Goal: Check status

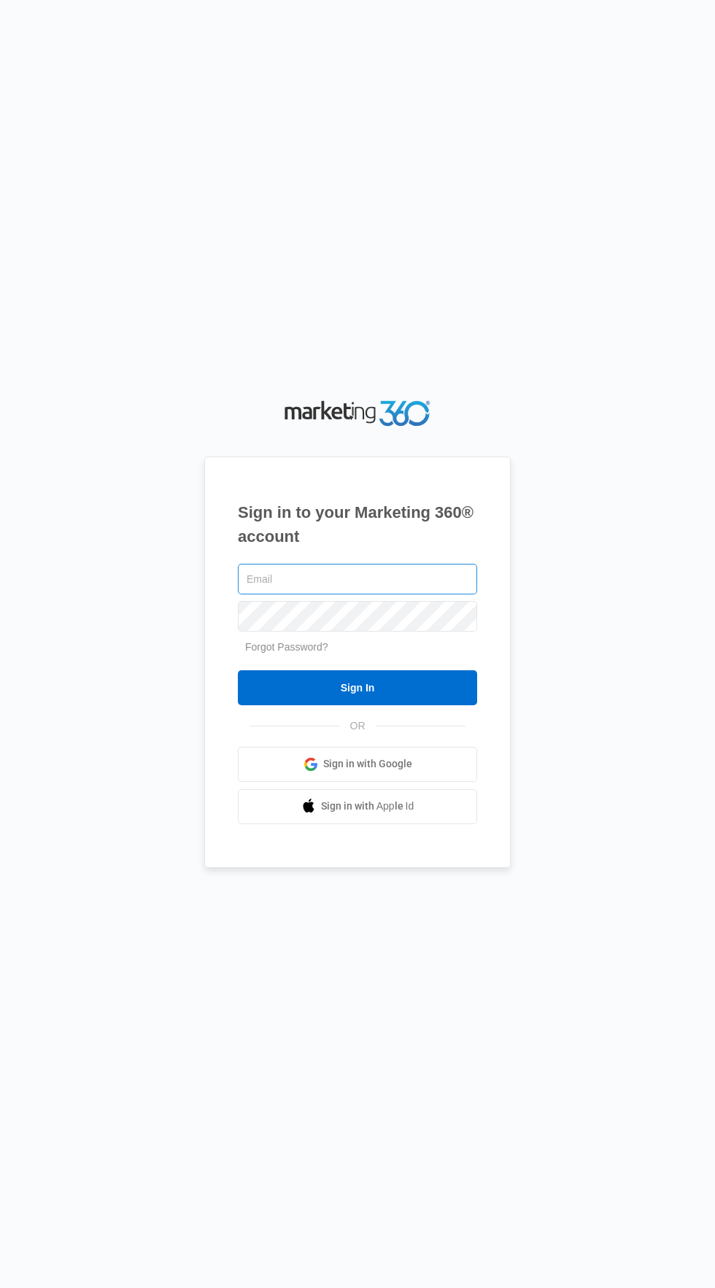
click at [446, 594] on input "text" at bounding box center [357, 579] width 239 height 31
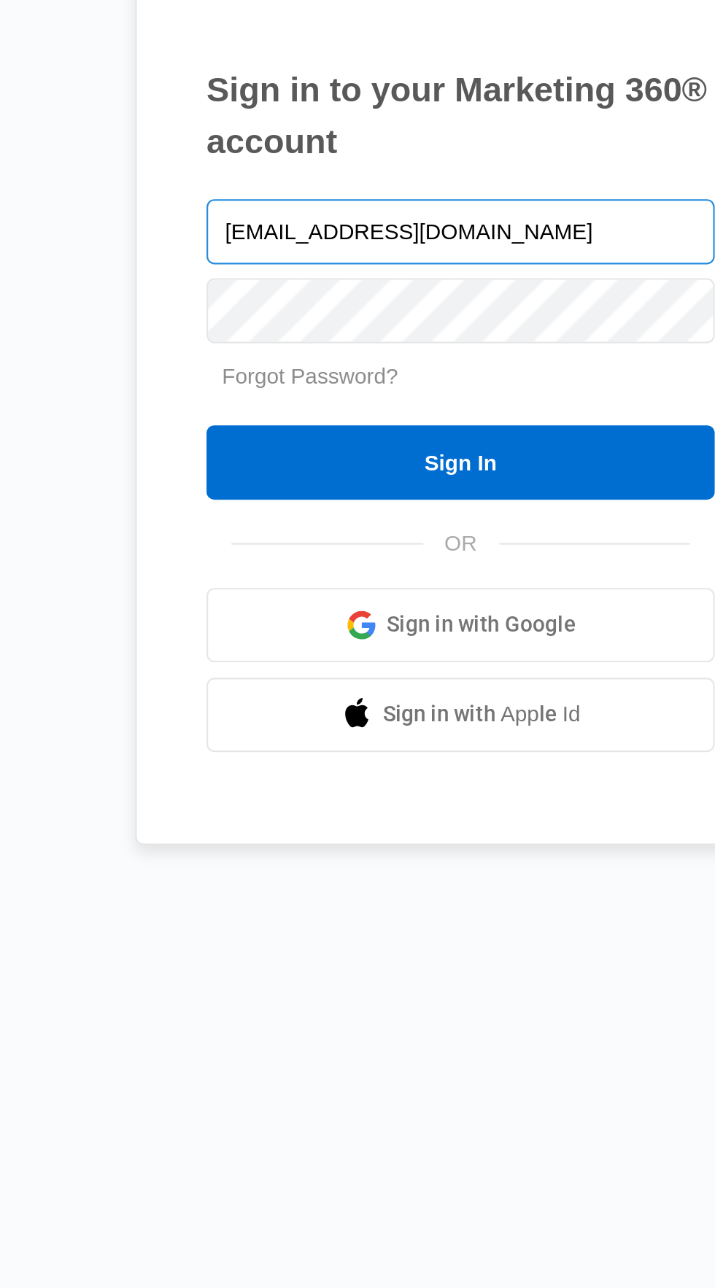
type input "[EMAIL_ADDRESS][DOMAIN_NAME]"
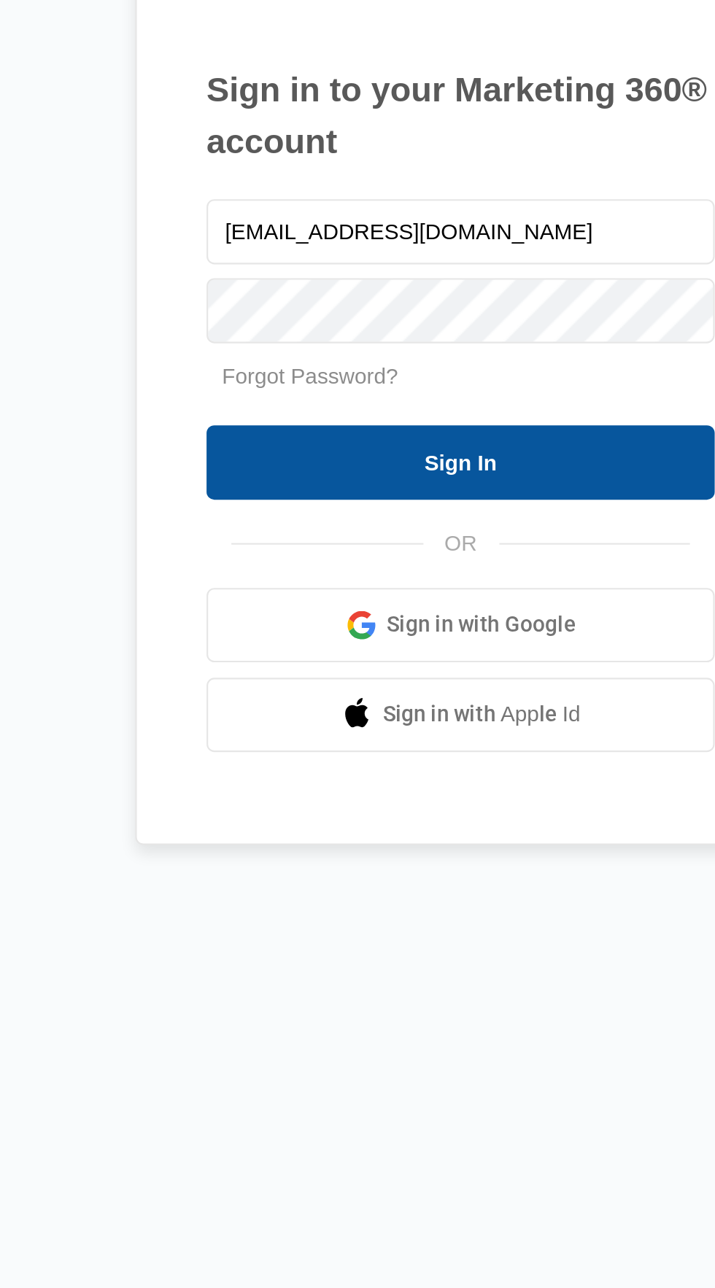
click at [403, 705] on input "Sign In" at bounding box center [357, 687] width 239 height 35
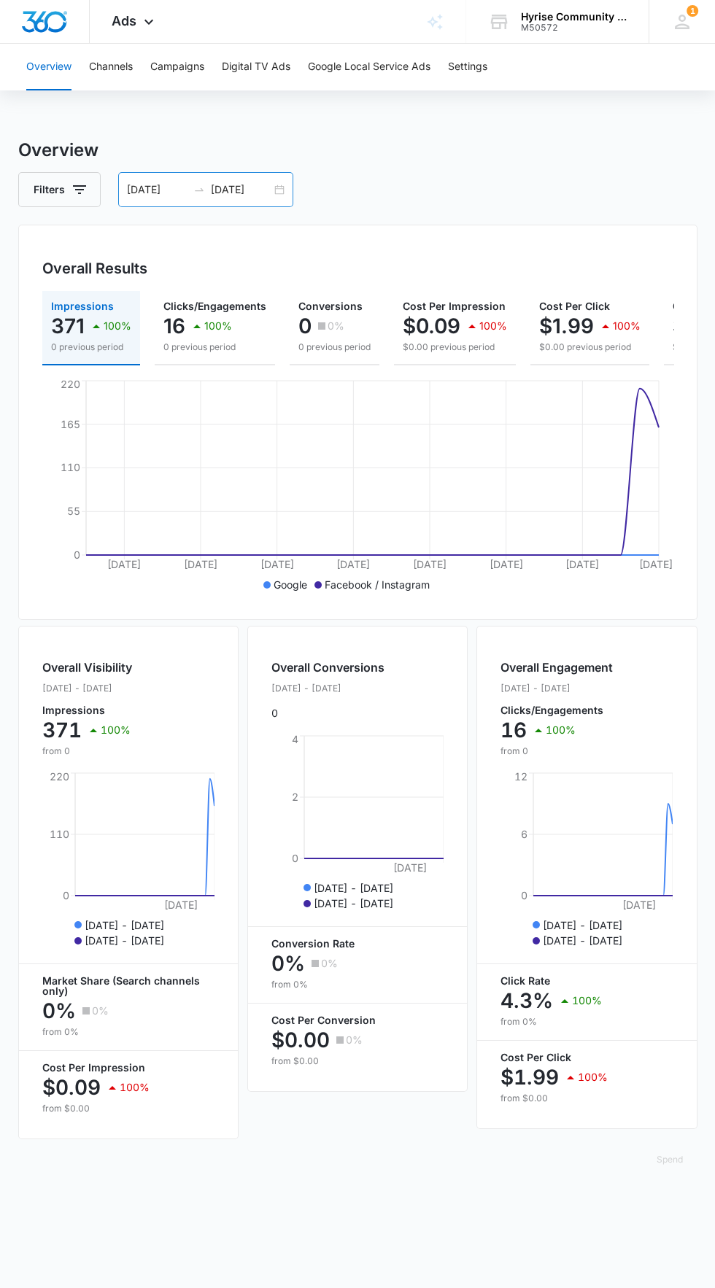
click at [239, 189] on input "[DATE]" at bounding box center [241, 190] width 61 height 16
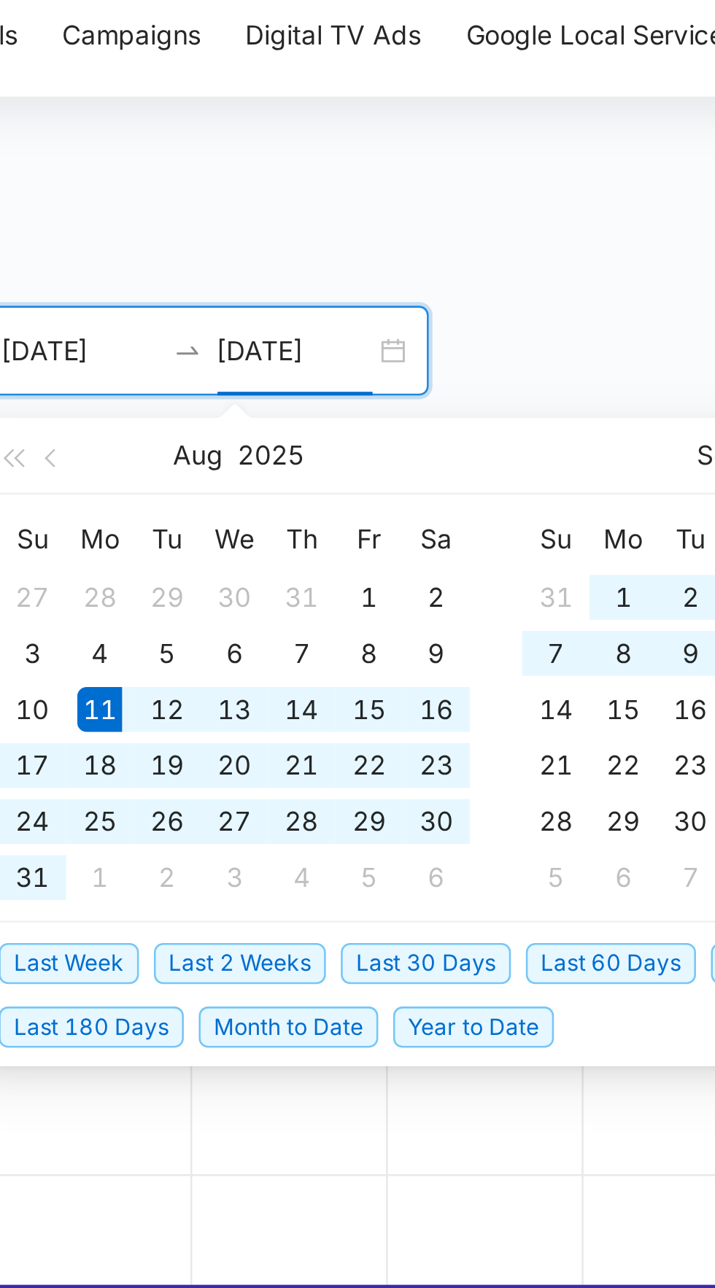
click at [344, 155] on h3 "Overview" at bounding box center [357, 150] width 679 height 26
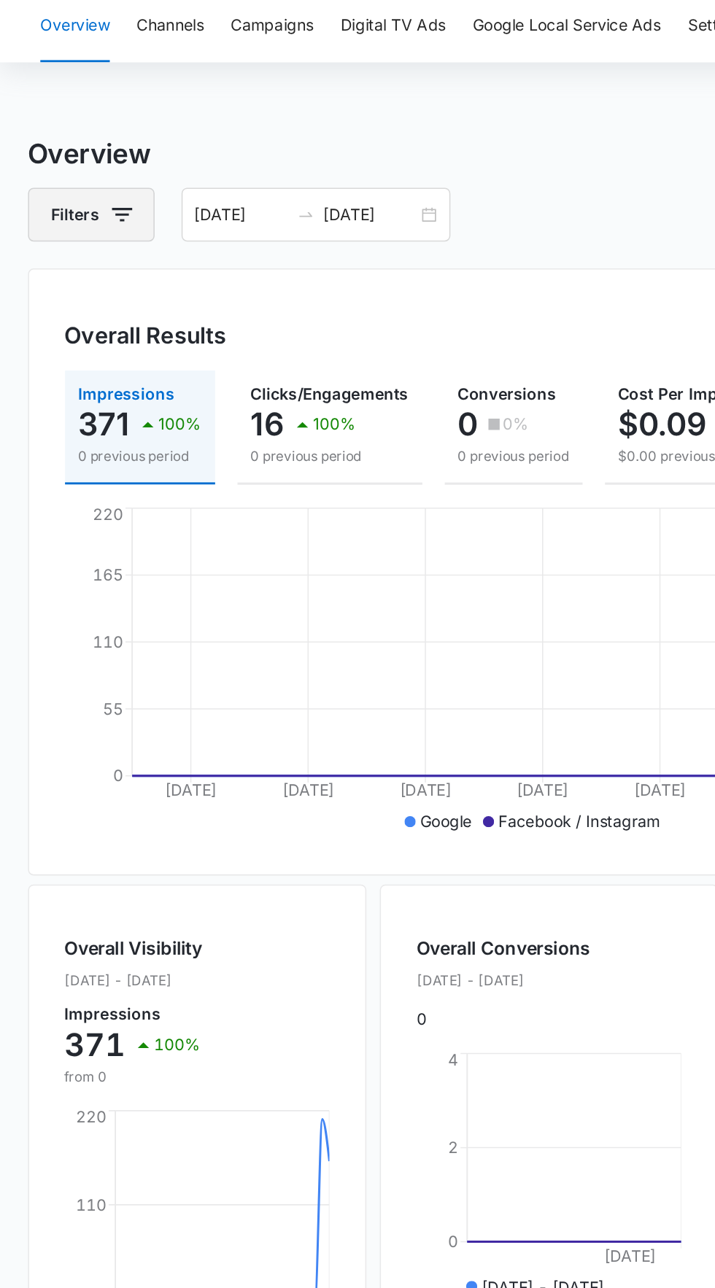
click at [71, 188] on icon "button" at bounding box center [80, 190] width 18 height 18
click at [380, 228] on div "Overall Results Impressions 371 100% 0 previous period Clicks/Engagements 16 10…" at bounding box center [357, 422] width 679 height 395
click at [254, 183] on input "09/10/2025" at bounding box center [241, 190] width 61 height 16
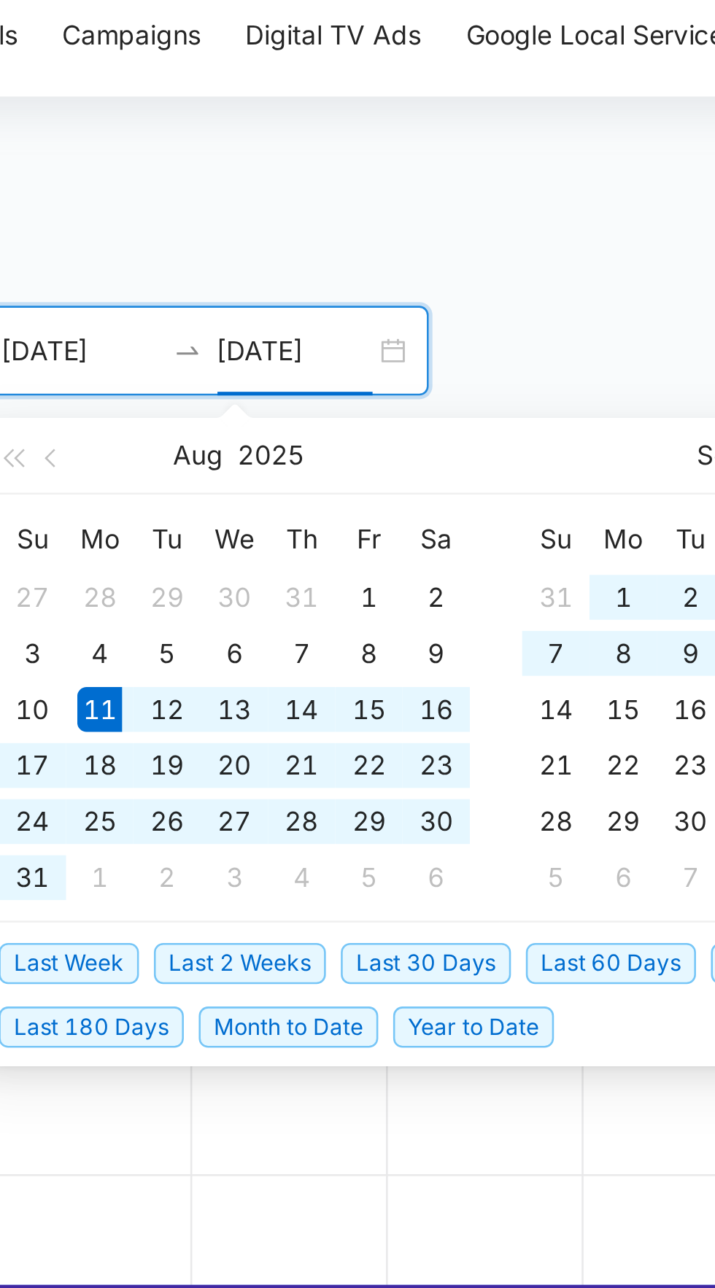
click at [270, 190] on input "09/10/2025" at bounding box center [241, 190] width 61 height 16
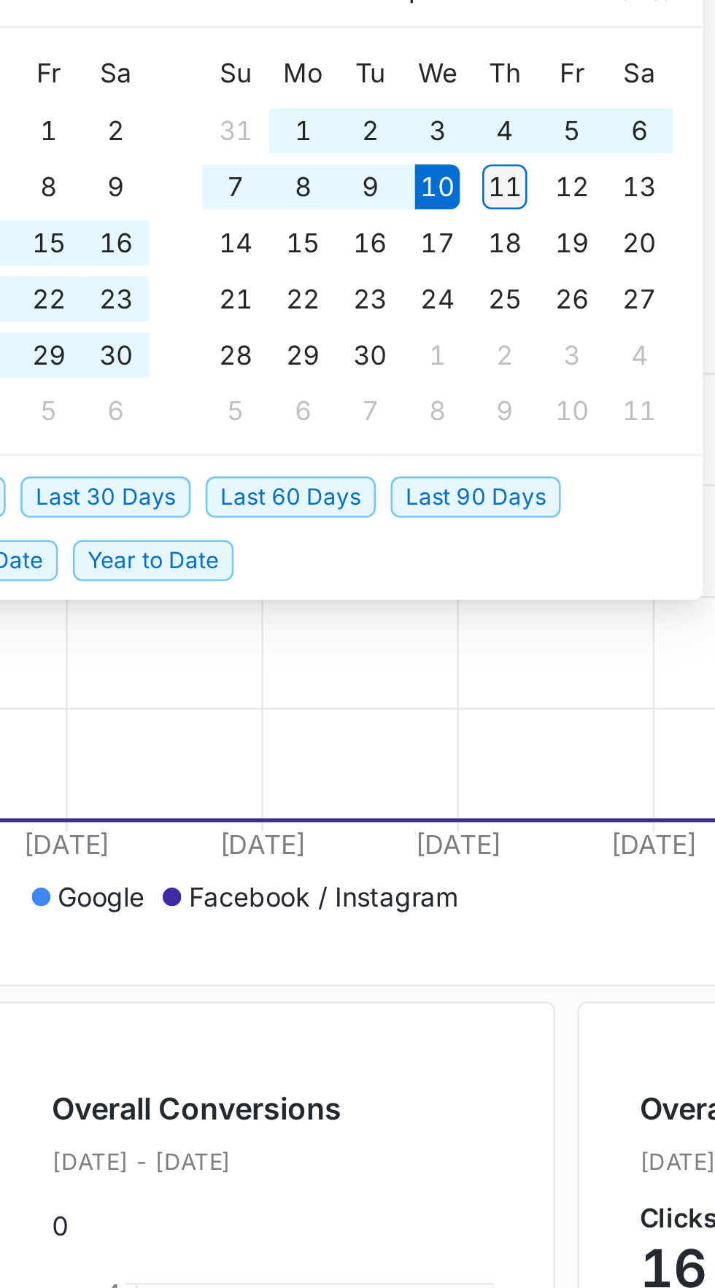
click at [454, 305] on div "11" at bounding box center [448, 308] width 18 height 18
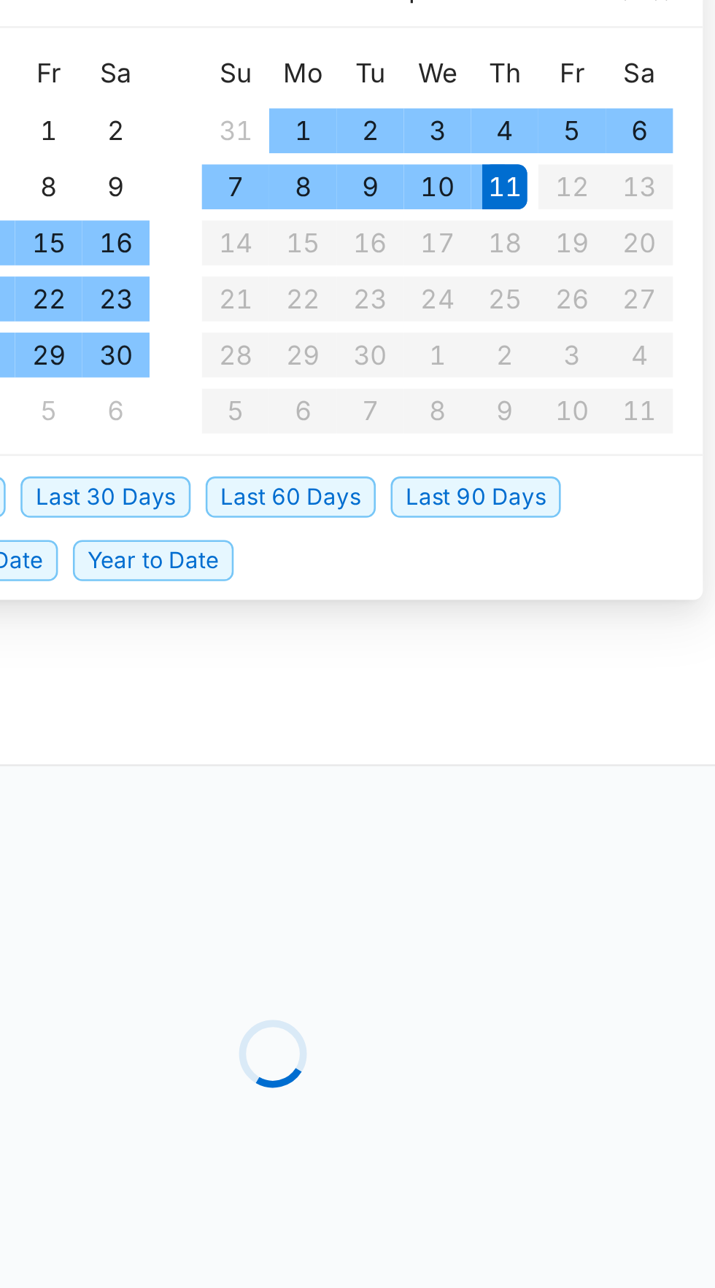
type input "09/11/2025"
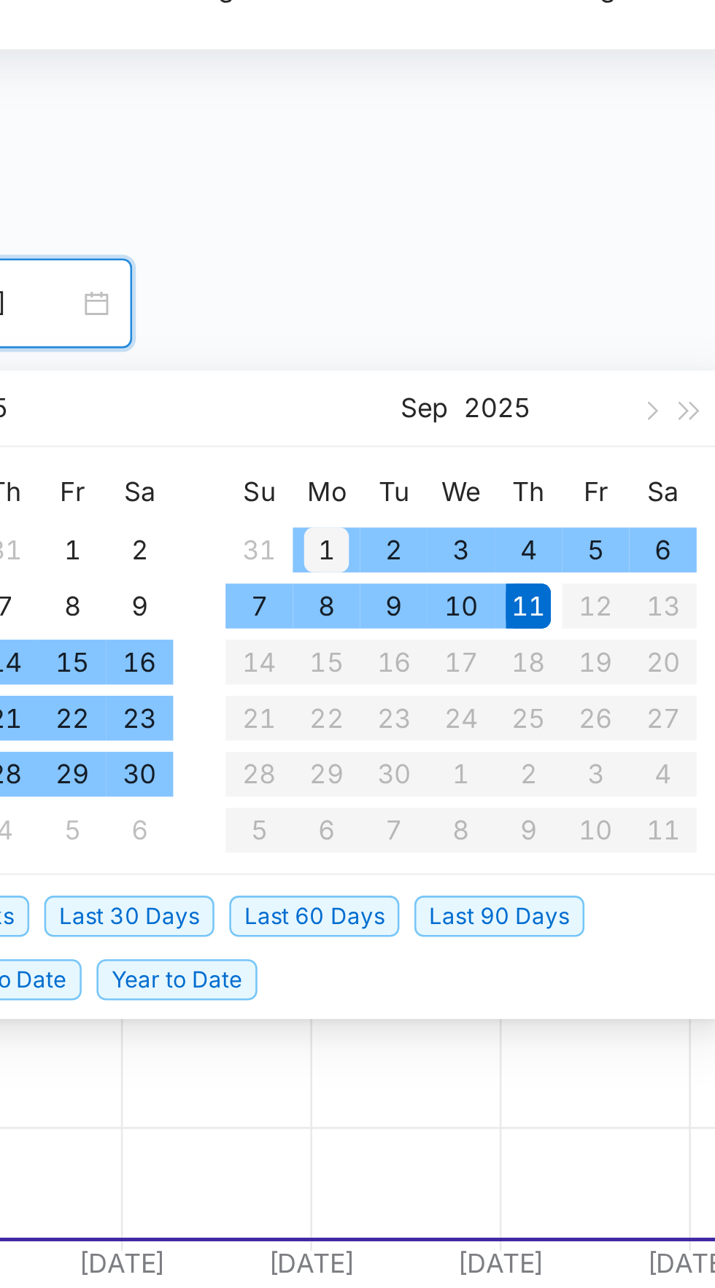
click at [367, 290] on div "1" at bounding box center [369, 286] width 18 height 18
type input "09/01/2025"
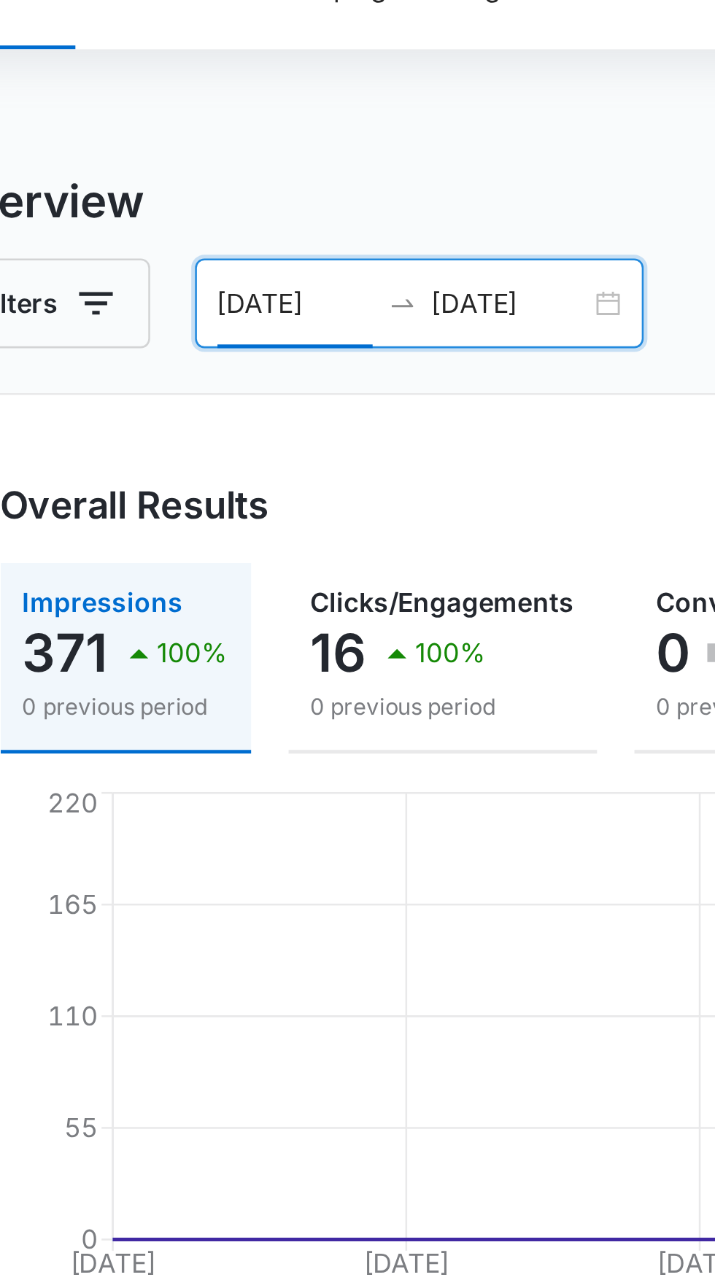
click at [273, 140] on h3 "Overview" at bounding box center [357, 150] width 679 height 26
